Goal: Information Seeking & Learning: Learn about a topic

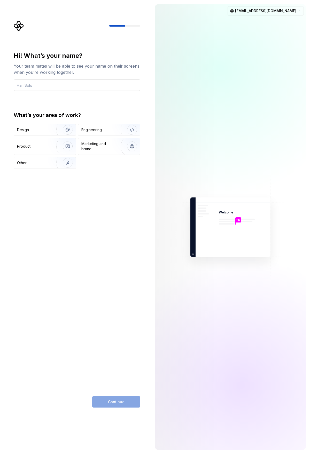
click at [54, 86] on input "text" at bounding box center [77, 84] width 126 height 11
type input "TN"
click at [51, 161] on img "button" at bounding box center [64, 163] width 33 height 35
drag, startPoint x: 132, startPoint y: 391, endPoint x: 130, endPoint y: 396, distance: 5.0
click at [130, 396] on div "Hi! What’s your name? Your team mates will be able to see your name on their sc…" at bounding box center [77, 230] width 126 height 356
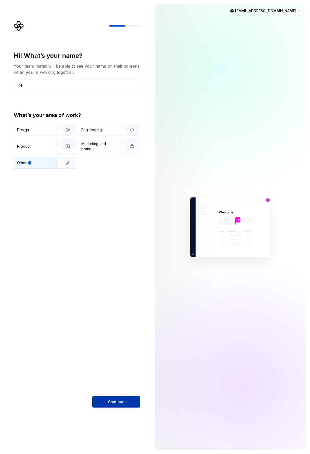
click at [130, 396] on button "Continue" at bounding box center [116, 401] width 48 height 11
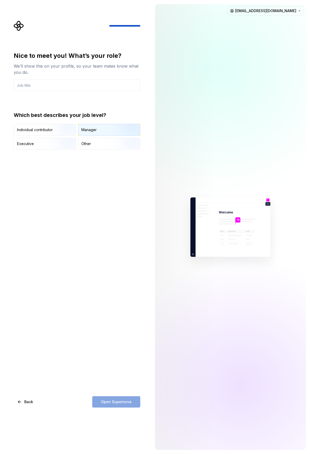
click at [95, 132] on div "Manager" at bounding box center [109, 129] width 62 height 11
click at [66, 84] on input "text" at bounding box center [77, 84] width 126 height 11
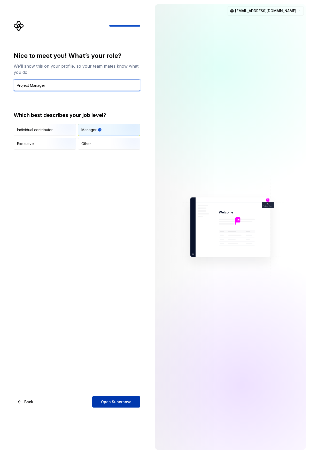
type input "Project Manager"
click at [109, 401] on span "Open Supernova" at bounding box center [116, 401] width 30 height 5
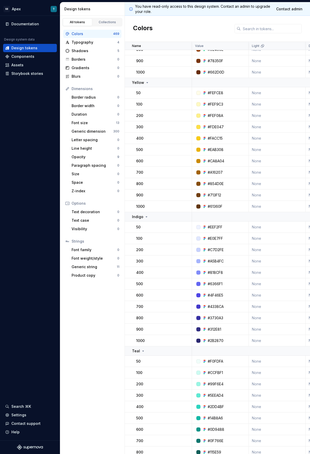
scroll to position [722, 0]
click at [28, 74] on div "Storybook stories" at bounding box center [27, 73] width 32 height 5
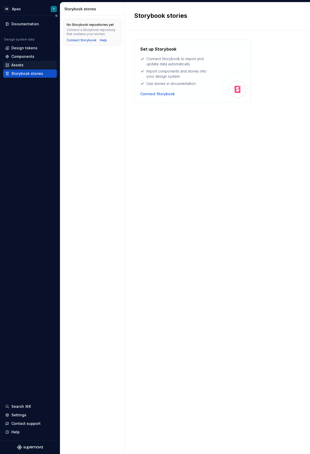
click at [21, 66] on div "Assets" at bounding box center [17, 64] width 12 height 5
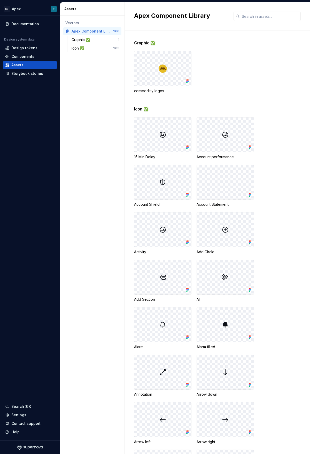
click at [255, 84] on div "commoditiy logos" at bounding box center [222, 72] width 176 height 42
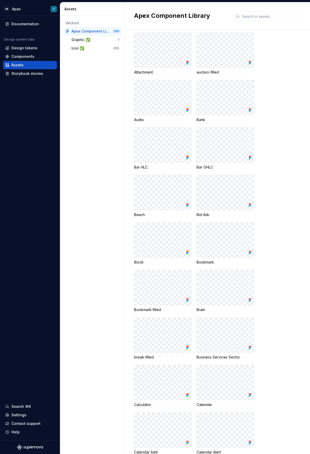
scroll to position [439, 0]
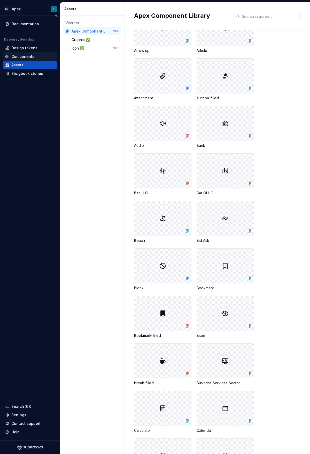
click at [33, 55] on div "Components" at bounding box center [30, 56] width 50 height 5
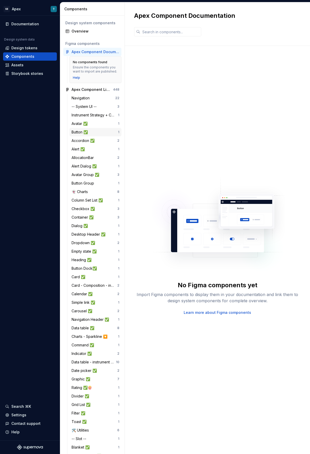
click at [71, 135] on div "Button ✅" at bounding box center [80, 132] width 18 height 5
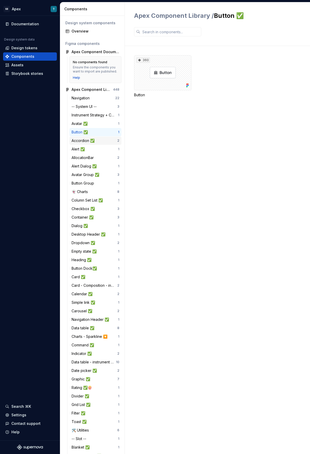
click at [73, 143] on div "Accordion ✅" at bounding box center [83, 140] width 25 height 5
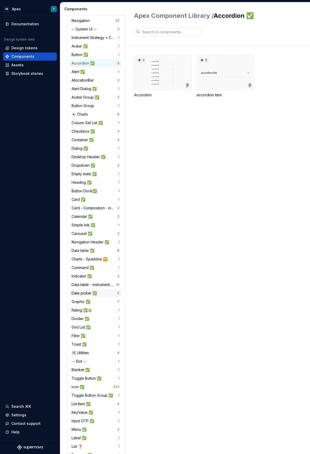
scroll to position [155, 0]
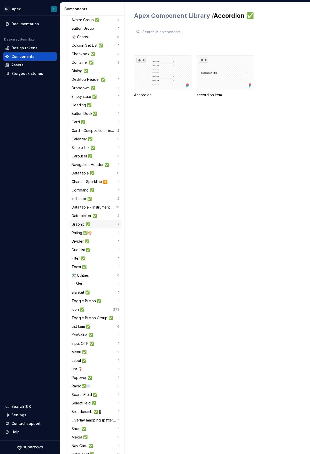
click at [76, 227] on div "Graphic ✅" at bounding box center [81, 224] width 21 height 5
